Goal: Task Accomplishment & Management: Use online tool/utility

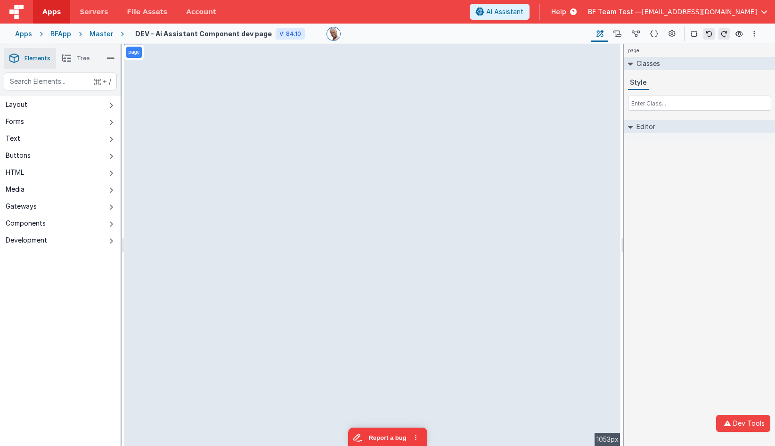
click at [717, 176] on div "page Classes Style Editor DEV: Focus DEV: builderToggleConditionalCSS DEV: Remo…" at bounding box center [699, 245] width 151 height 402
click at [101, 32] on div "Master" at bounding box center [102, 33] width 24 height 9
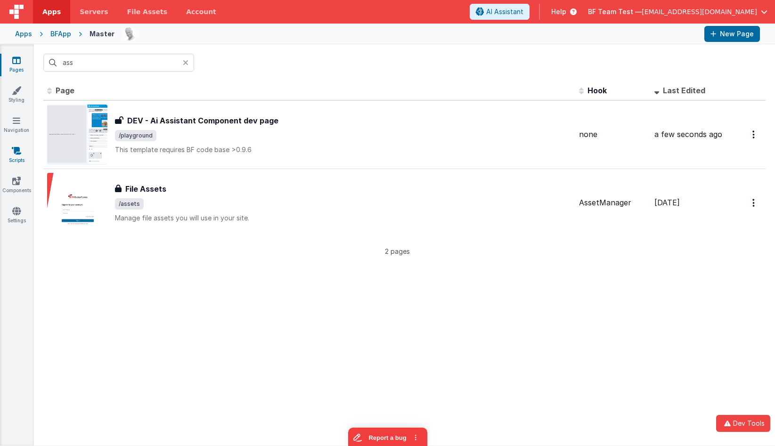
click at [23, 153] on link "Scripts" at bounding box center [17, 155] width 34 height 19
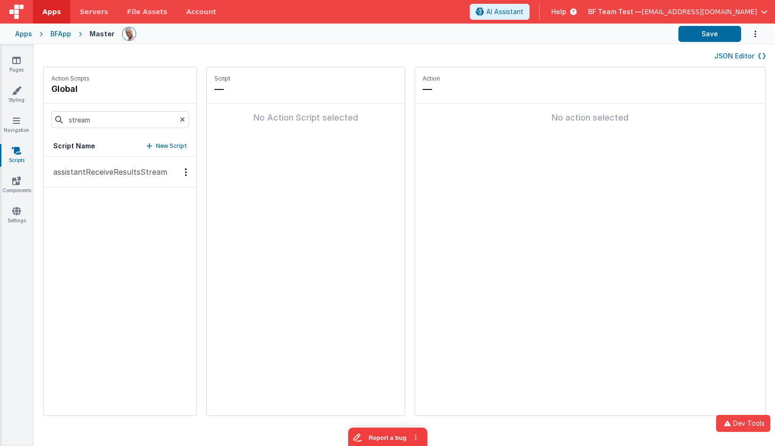
click at [137, 167] on p "assistantReceiveResultsStream" at bounding box center [108, 171] width 120 height 11
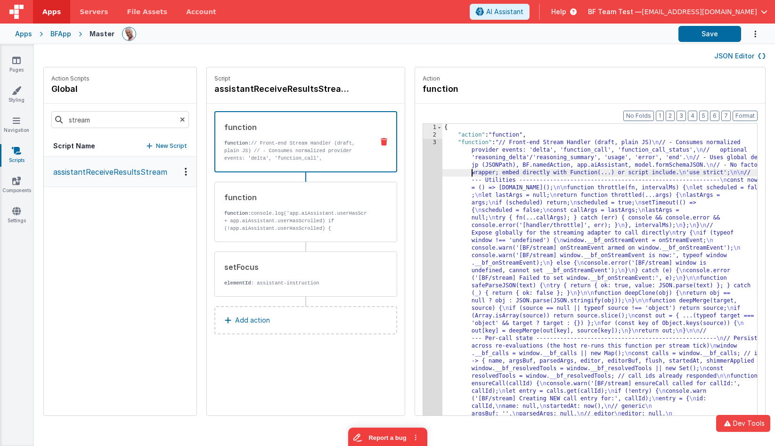
drag, startPoint x: 454, startPoint y: 172, endPoint x: 424, endPoint y: 168, distance: 30.4
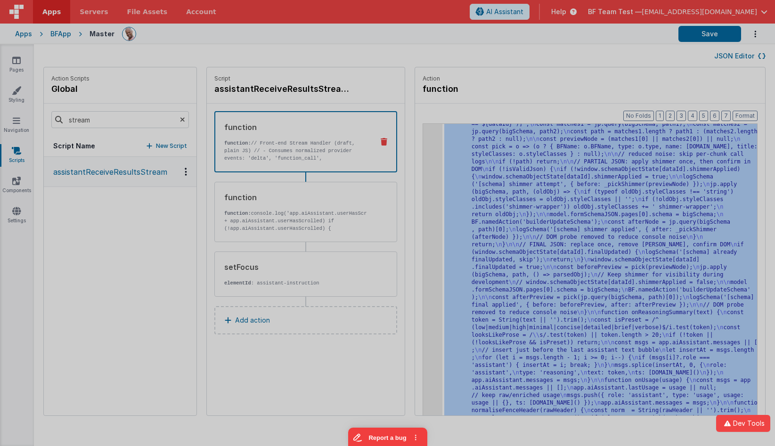
scroll to position [3554, 0]
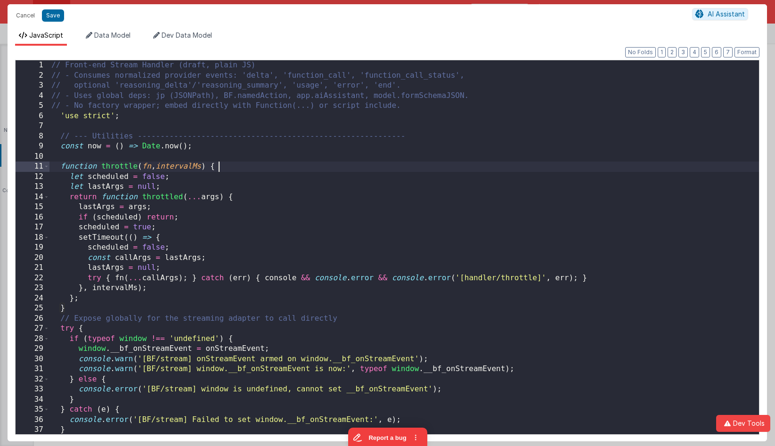
click at [417, 166] on div "// Front-end Stream Handler (draft, plain JS) // - Consumes normalized provider…" at bounding box center [403, 259] width 709 height 399
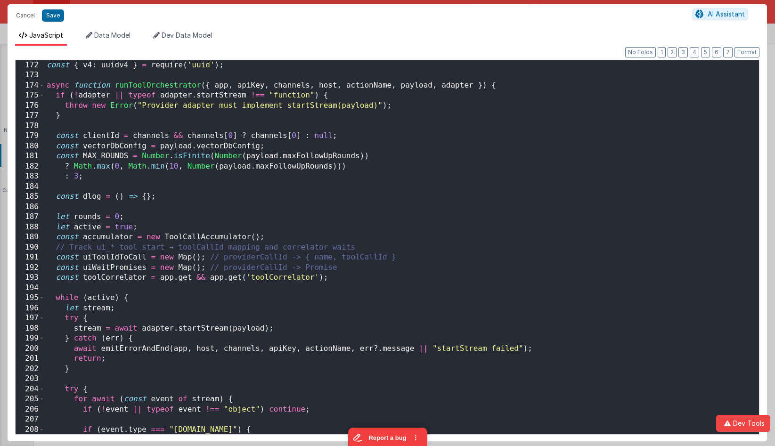
scroll to position [1742, 0]
click at [453, 102] on div "const { v4 : uuidv4 } = require ( 'uuid' ) ; async function runToolOrchestrator…" at bounding box center [402, 259] width 714 height 399
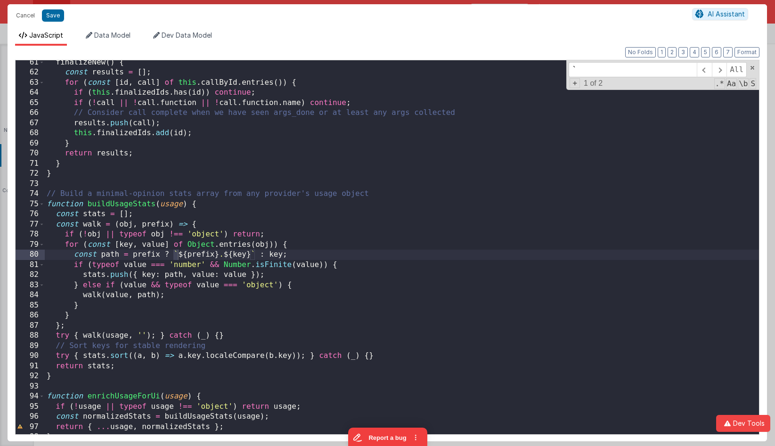
scroll to position [611, 0]
type input "```"
click at [753, 65] on span at bounding box center [752, 68] width 7 height 7
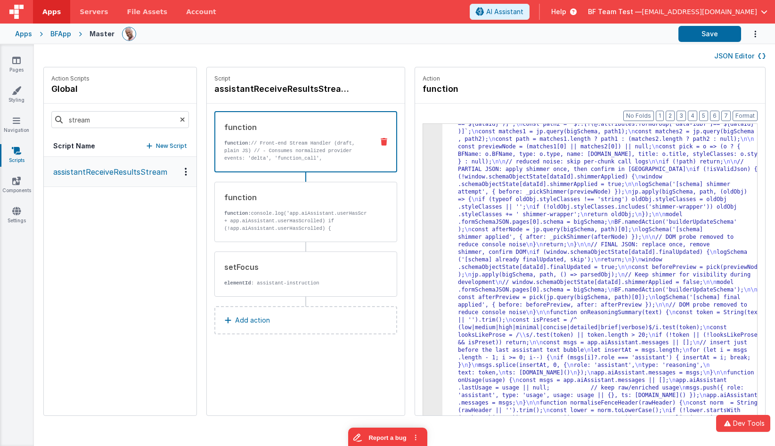
scroll to position [3395, 0]
click at [720, 37] on button "Save" at bounding box center [709, 34] width 63 height 16
